Goal: Navigation & Orientation: Find specific page/section

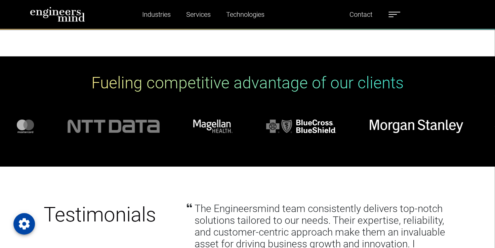
scroll to position [1774, 0]
